Goal: Find contact information: Find contact information

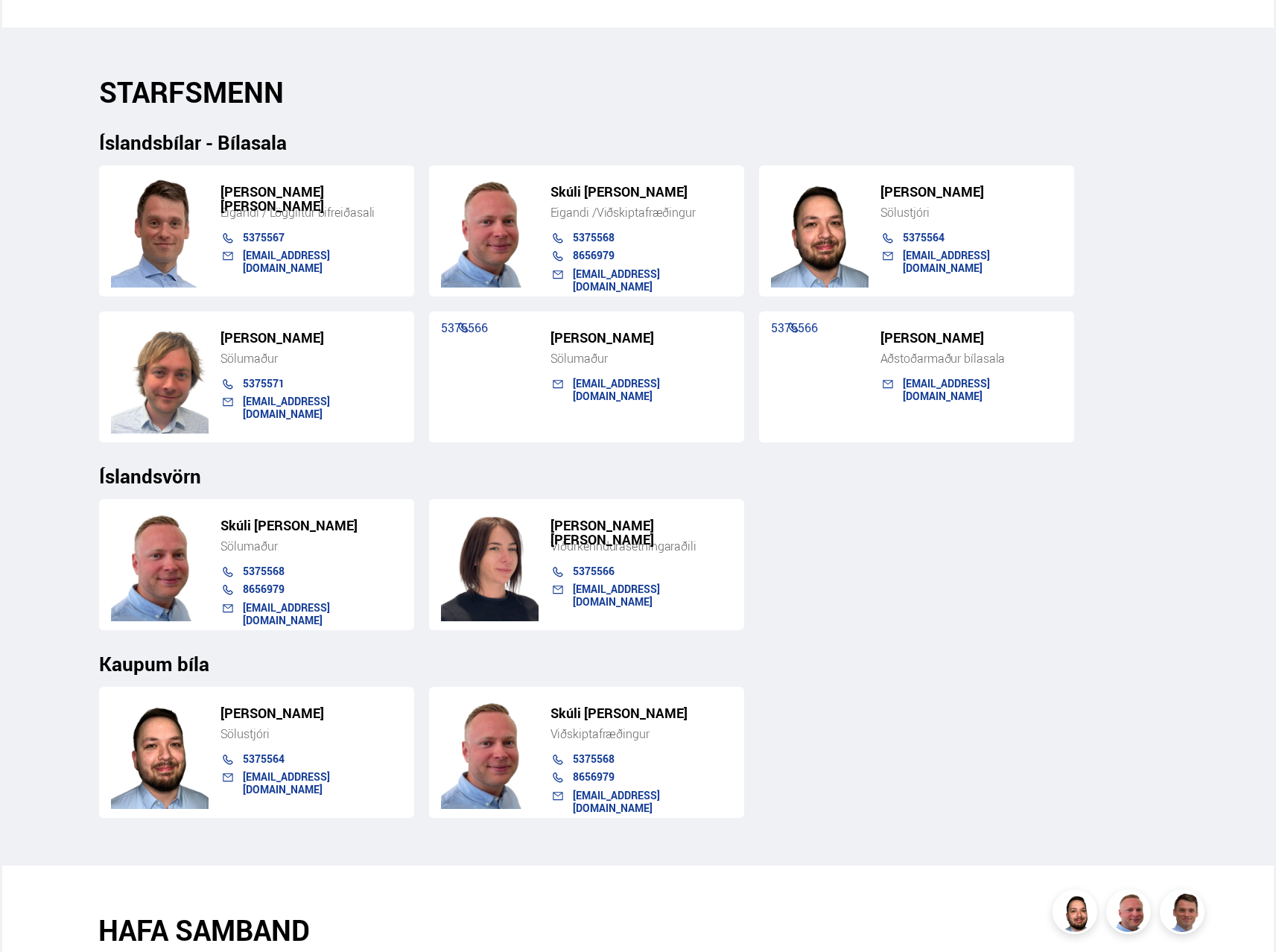
scroll to position [1415, 0]
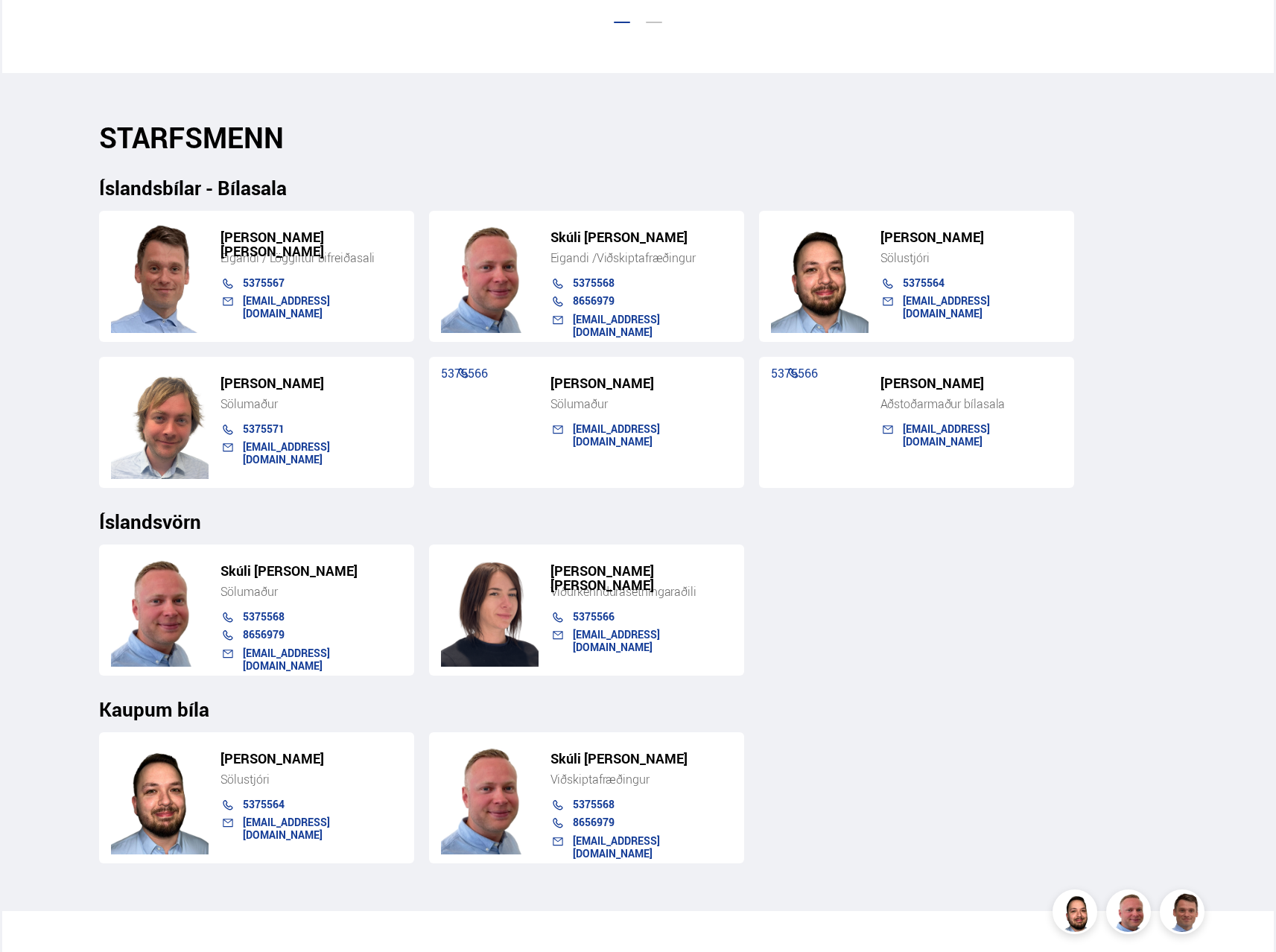
drag, startPoint x: 664, startPoint y: 385, endPoint x: 546, endPoint y: 385, distance: 118.0
click at [546, 385] on div "[PERSON_NAME]" at bounding box center [634, 386] width 197 height 20
copy h5 "[PERSON_NAME]"
drag, startPoint x: 995, startPoint y: 385, endPoint x: 874, endPoint y: 378, distance: 121.2
click at [874, 378] on div "[PERSON_NAME]" at bounding box center [964, 386] width 197 height 20
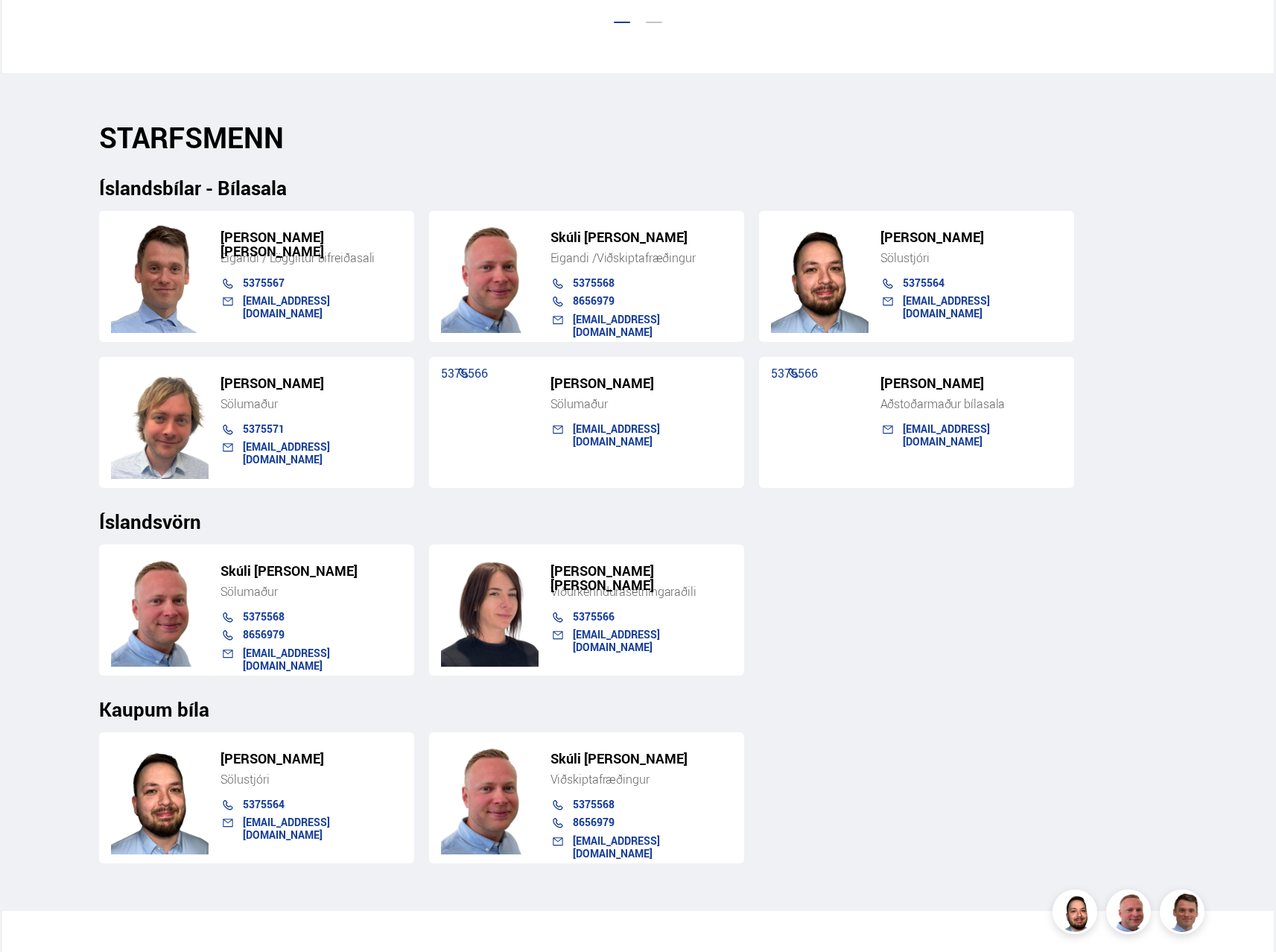
copy h5 "[PERSON_NAME]"
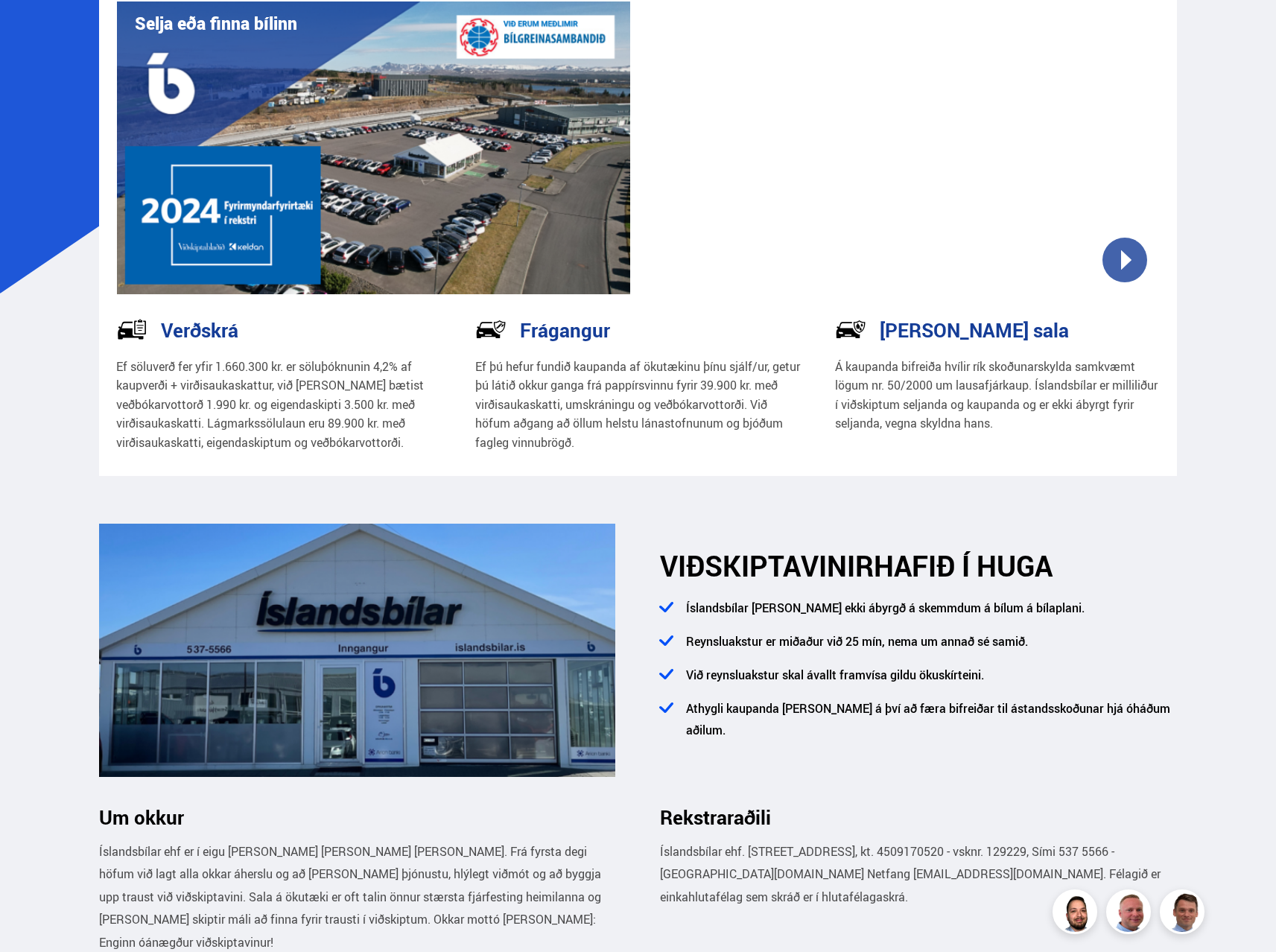
scroll to position [0, 0]
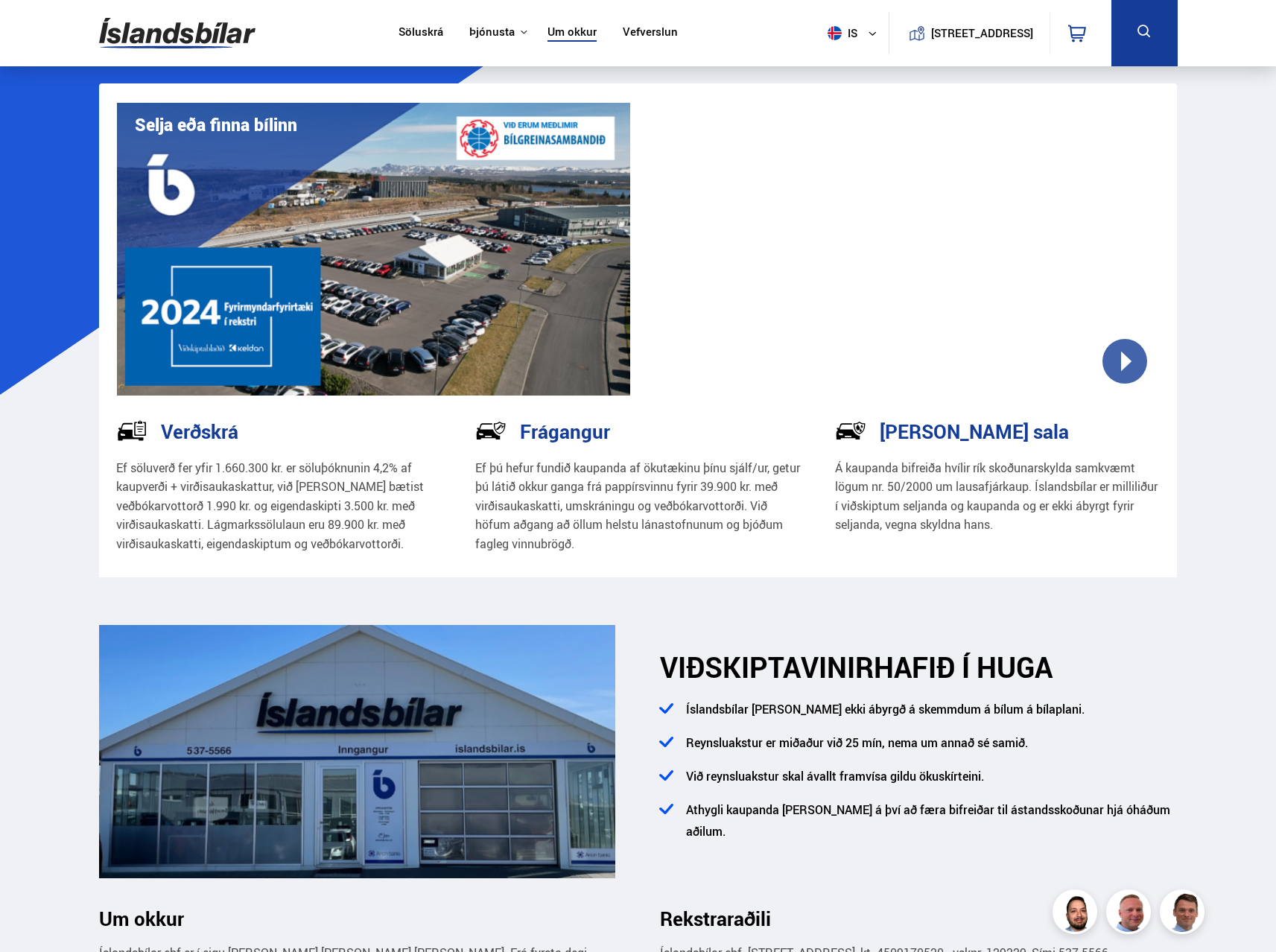
click at [638, 28] on link "Vefverslun" at bounding box center [650, 33] width 55 height 15
